Goal: Find specific page/section: Find specific page/section

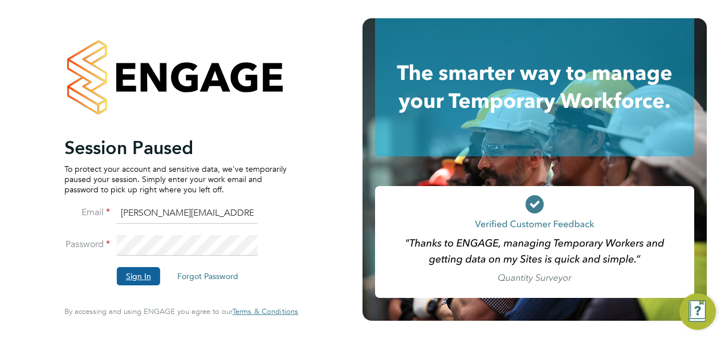
click at [137, 272] on button "Sign In" at bounding box center [138, 276] width 43 height 18
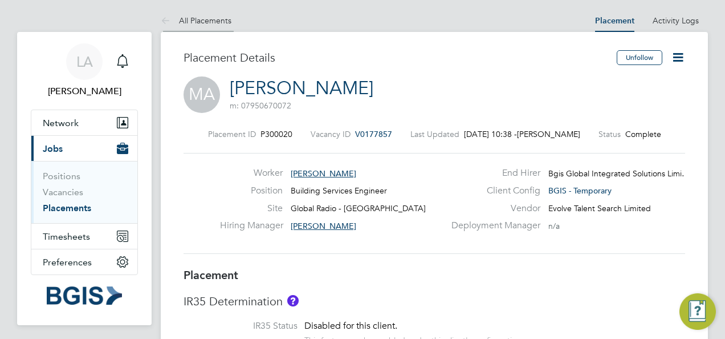
click at [168, 18] on icon at bounding box center [168, 21] width 14 height 14
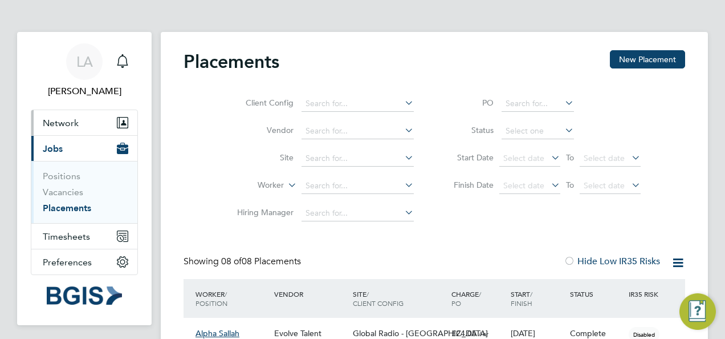
click at [57, 128] on span "Network" at bounding box center [61, 122] width 36 height 11
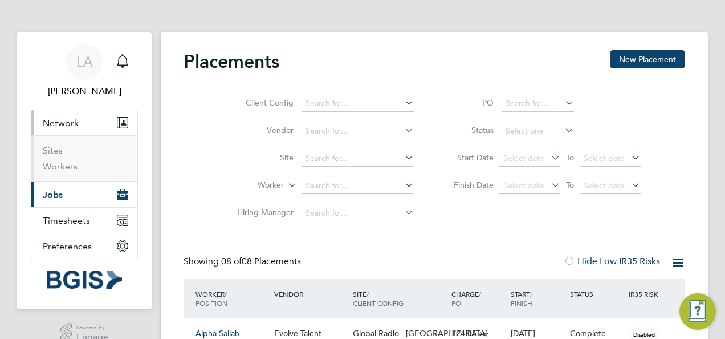
click at [59, 161] on li "Sites" at bounding box center [85, 153] width 85 height 16
click at [59, 156] on link "Sites" at bounding box center [53, 150] width 20 height 11
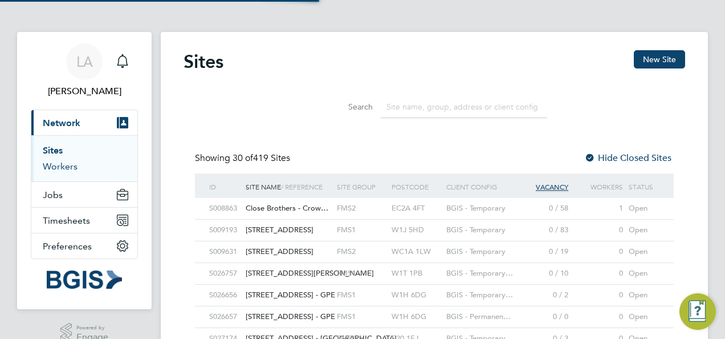
click at [59, 172] on link "Workers" at bounding box center [60, 166] width 35 height 11
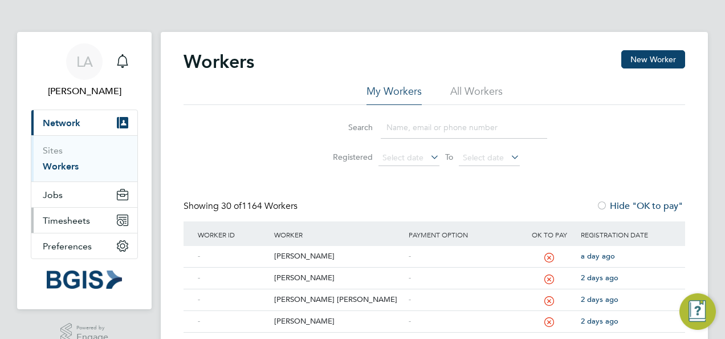
click at [54, 226] on span "Timesheets" at bounding box center [66, 220] width 47 height 11
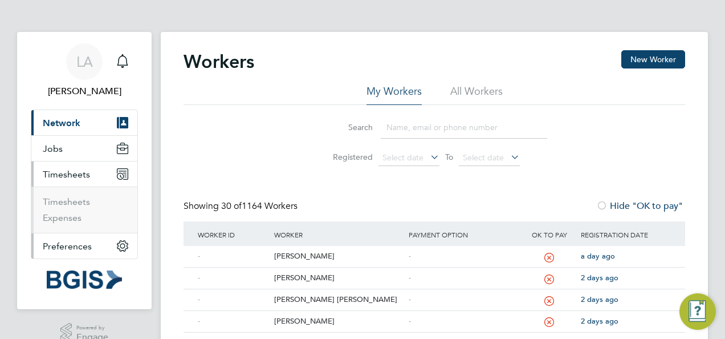
click at [65, 251] on span "Preferences" at bounding box center [67, 246] width 49 height 11
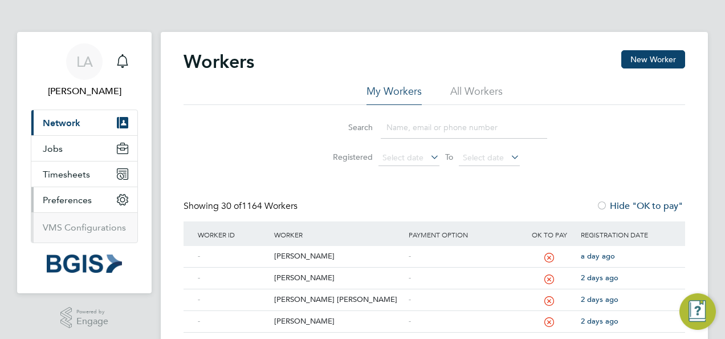
click at [56, 128] on span "Network" at bounding box center [62, 122] width 38 height 11
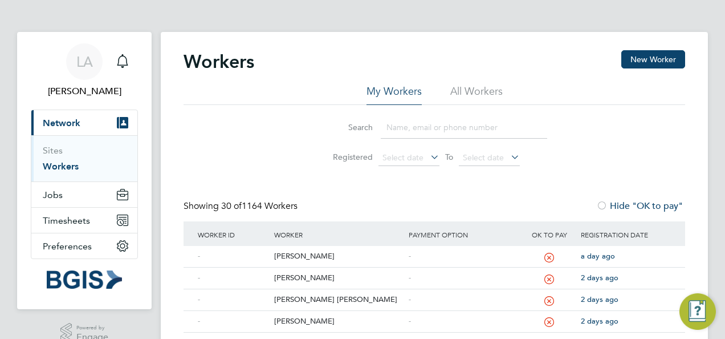
click at [68, 128] on span "Network" at bounding box center [62, 122] width 38 height 11
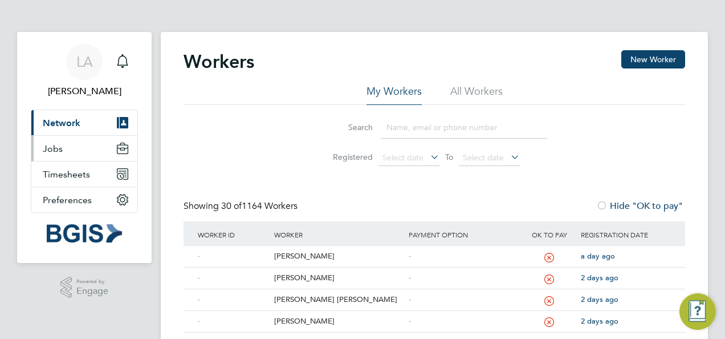
click at [54, 154] on span "Jobs" at bounding box center [53, 148] width 20 height 11
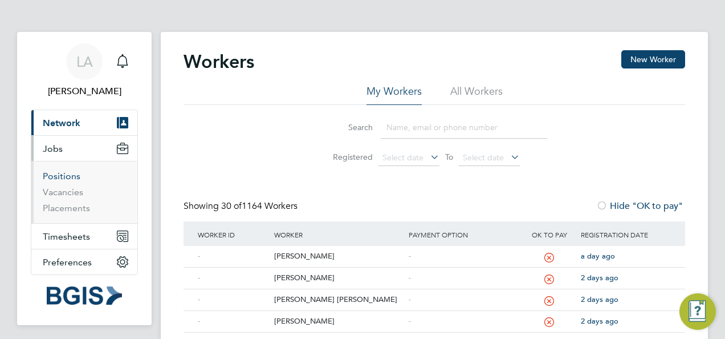
click at [58, 181] on link "Positions" at bounding box center [62, 175] width 38 height 11
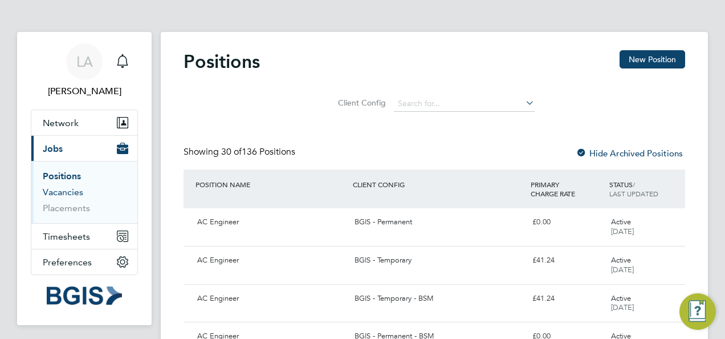
click at [62, 197] on link "Vacancies" at bounding box center [63, 191] width 40 height 11
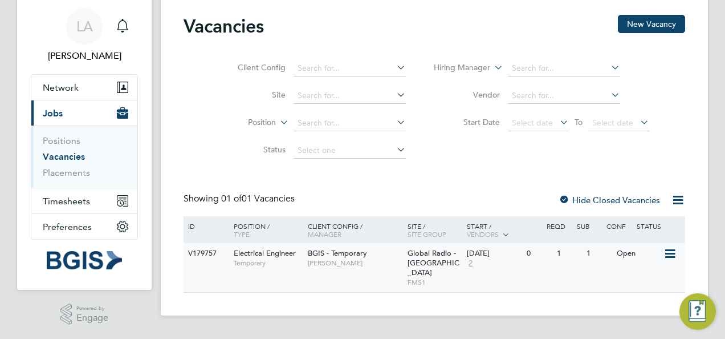
click at [209, 243] on div "V179757" at bounding box center [205, 253] width 40 height 21
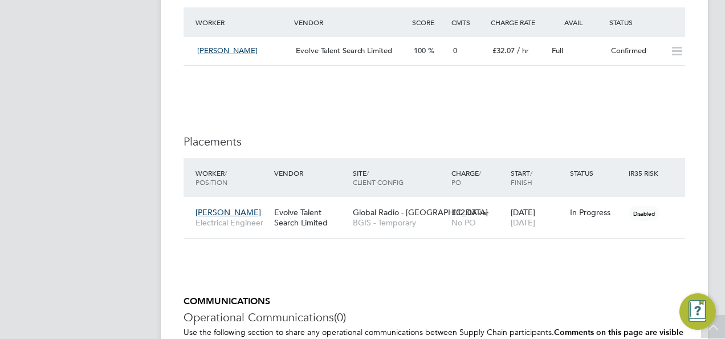
scroll to position [1653, 0]
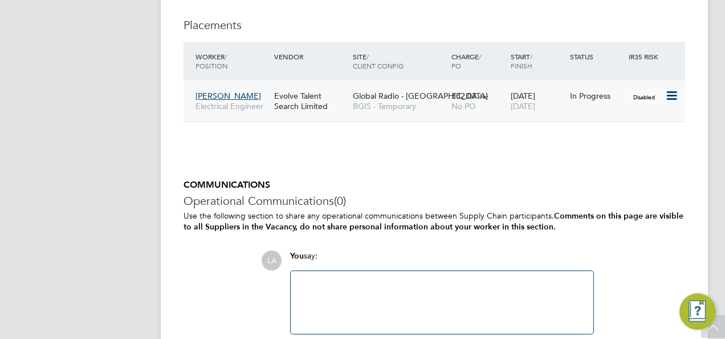
click at [207, 95] on span "[PERSON_NAME]" at bounding box center [228, 96] width 66 height 10
